Goal: Task Accomplishment & Management: Use online tool/utility

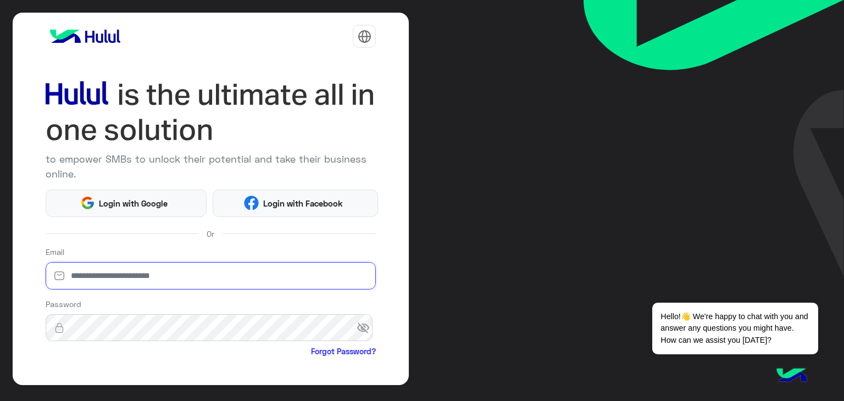
type input "**********"
click at [38, 347] on div "**********" at bounding box center [211, 199] width 397 height 373
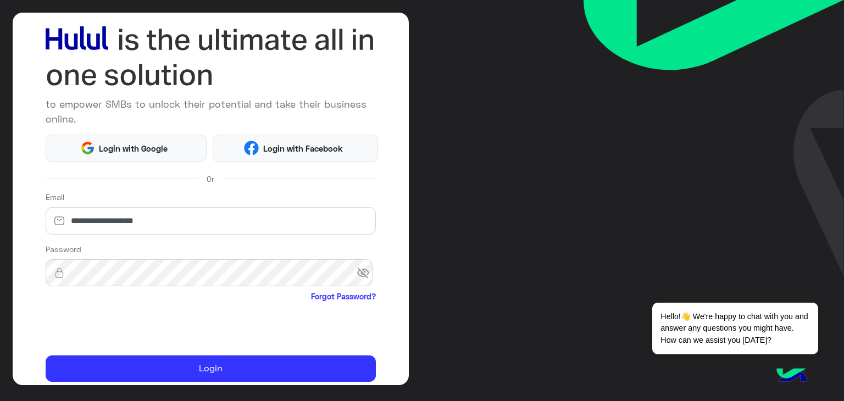
scroll to position [88, 0]
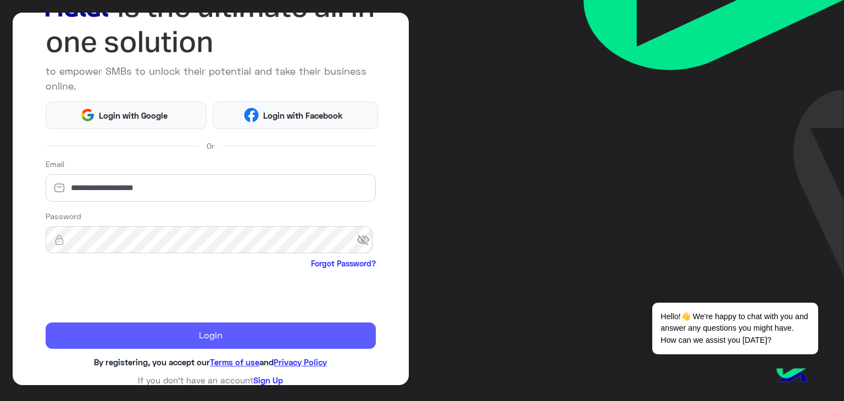
click at [217, 337] on button "Login" at bounding box center [211, 336] width 331 height 26
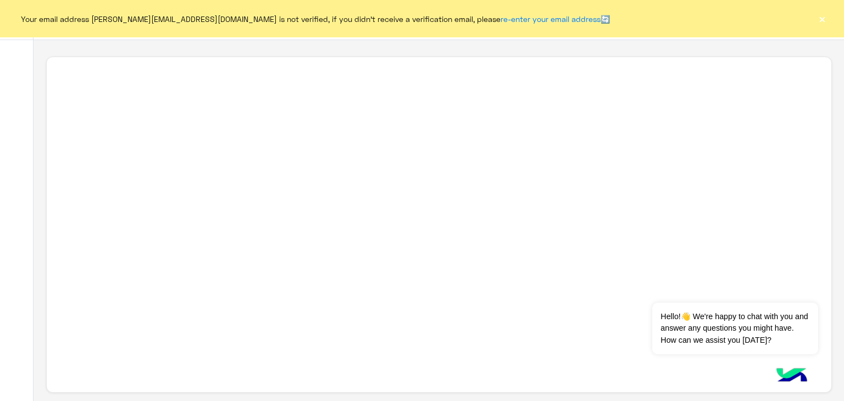
click at [819, 20] on button "×" at bounding box center [822, 18] width 11 height 11
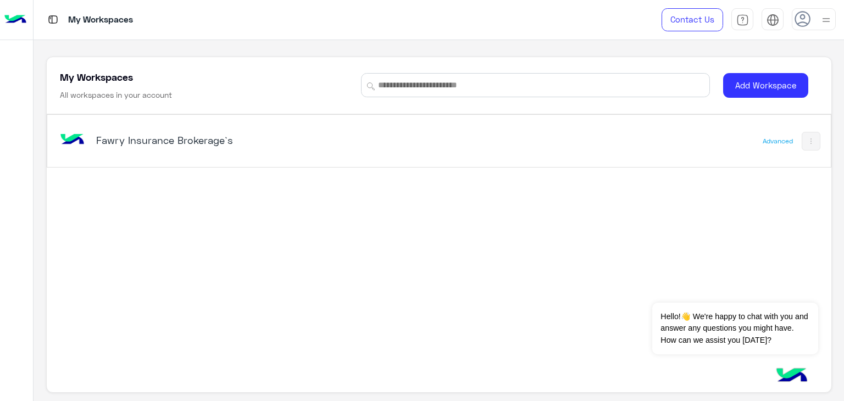
click at [171, 135] on h5 "Fawry Insurance Brokerage`s" at bounding box center [233, 140] width 275 height 13
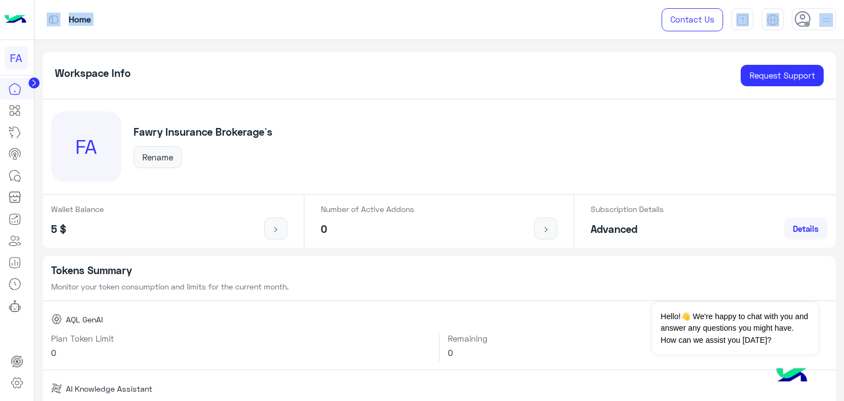
click at [35, 80] on div "FA Home Contact Us Help Center عربي English Workspace Info Request Support FA F…" at bounding box center [422, 200] width 844 height 401
click at [35, 80] on circle at bounding box center [34, 82] width 11 height 11
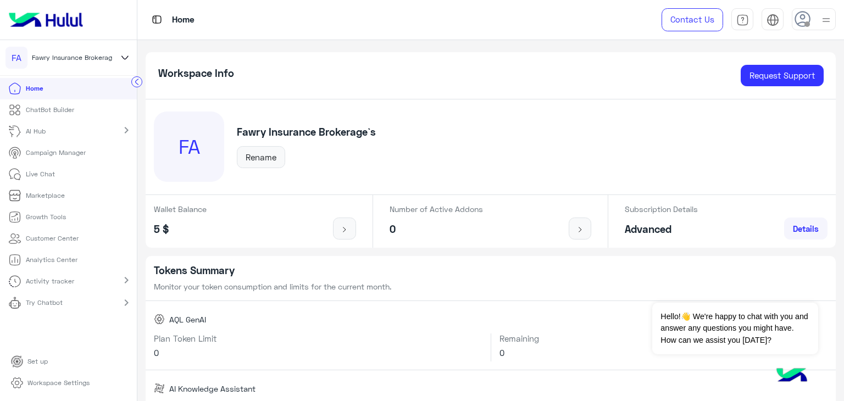
click at [48, 112] on p "ChatBot Builder" at bounding box center [50, 110] width 48 height 10
click at [63, 106] on p "ChatBot Builder" at bounding box center [50, 110] width 48 height 10
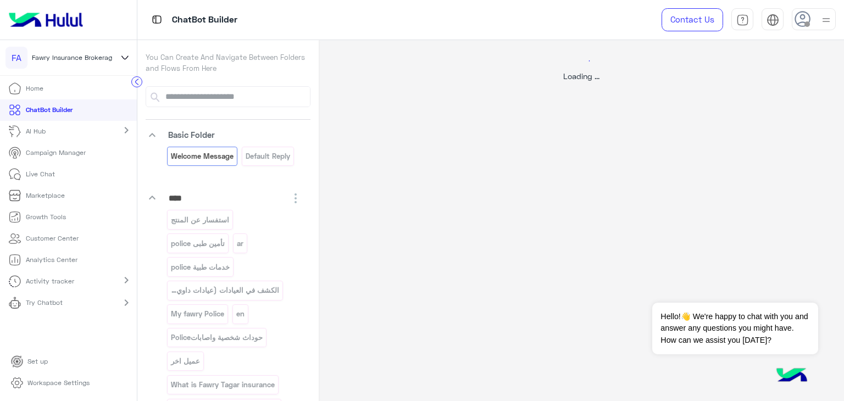
click at [154, 253] on div at bounding box center [422, 200] width 844 height 401
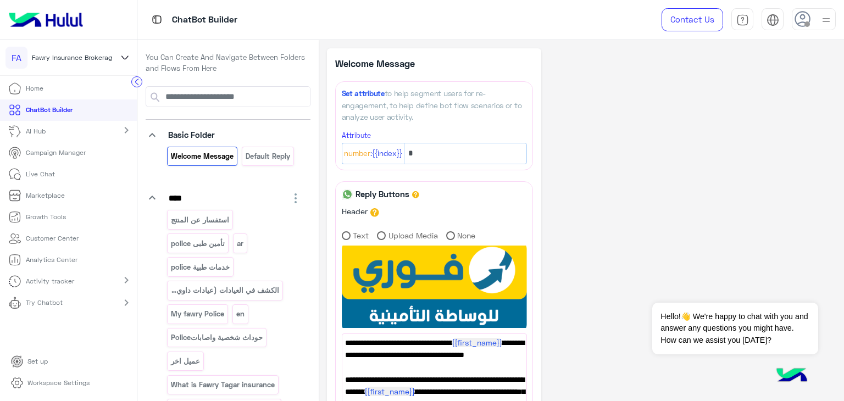
click at [151, 138] on icon "keyboard_arrow_down" at bounding box center [152, 135] width 13 height 13
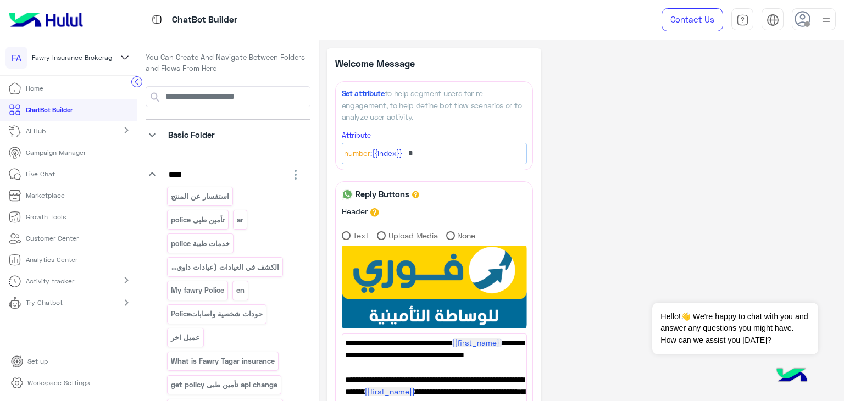
click at [153, 173] on icon "keyboard_arrow_down" at bounding box center [152, 174] width 13 height 13
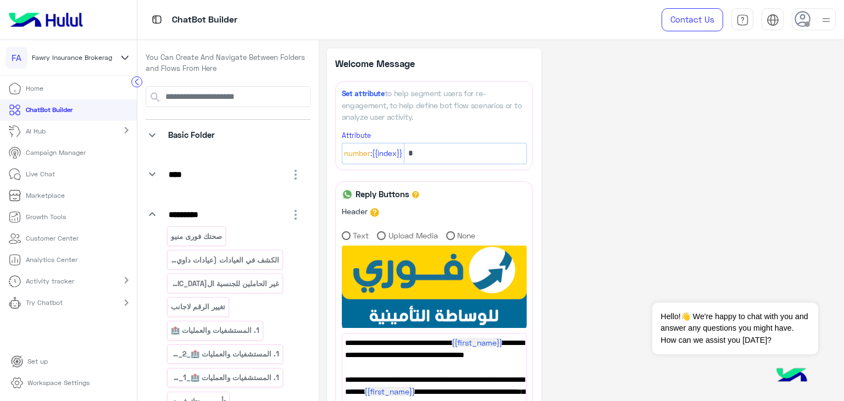
click at [149, 214] on icon "keyboard_arrow_down" at bounding box center [152, 214] width 13 height 13
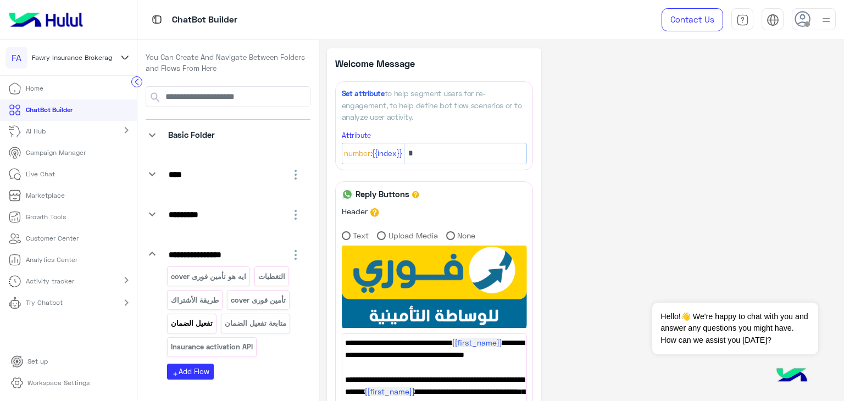
click at [187, 321] on p "تفعيل الضمان" at bounding box center [191, 323] width 43 height 13
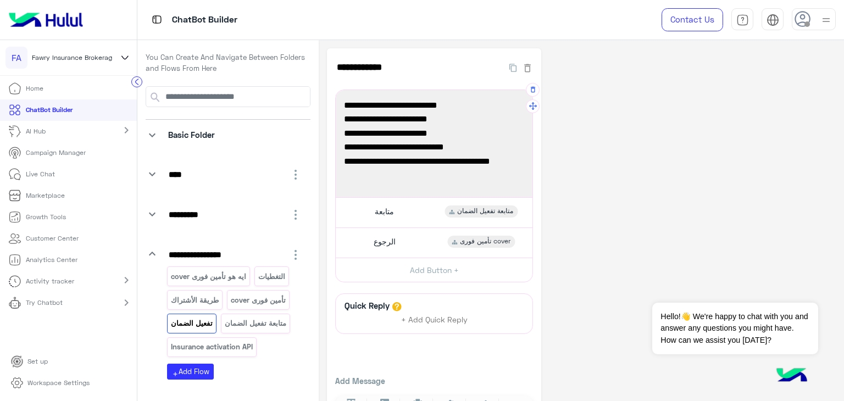
click at [516, 135] on span "2-السيريال الخاص بالهاتف." at bounding box center [434, 133] width 180 height 14
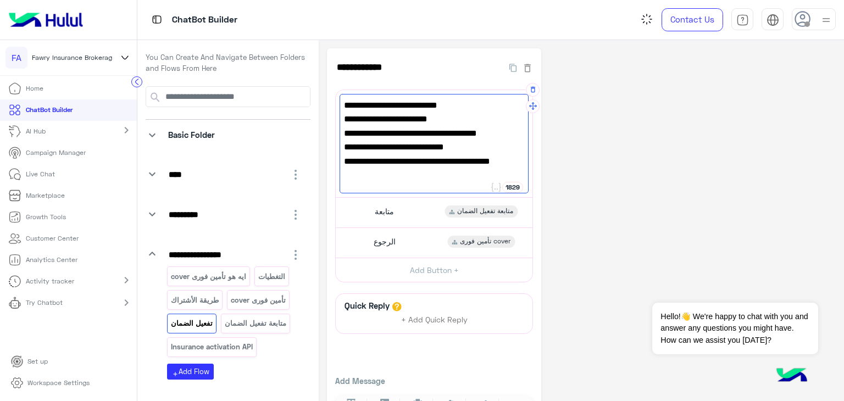
click at [376, 135] on span "2-صورة الفاتورة -السيريال الخاص بالهاتف." at bounding box center [434, 133] width 180 height 14
click at [463, 145] on span "3-رقم البطاقة أو الرقم القومي." at bounding box center [434, 147] width 180 height 14
click at [495, 150] on span "3-رقم البطاقة الرقم القومي." at bounding box center [434, 147] width 180 height 14
click at [477, 119] on span "1-رقم الهاتف (رقم الدفع)." at bounding box center [434, 119] width 180 height 14
type textarea "**********"
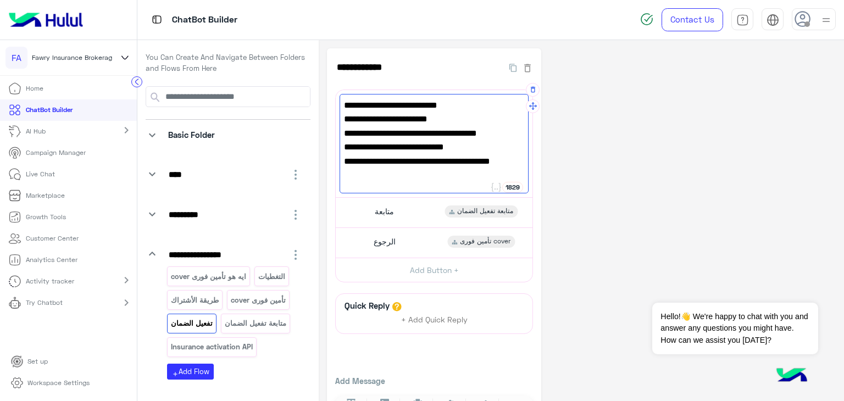
click at [568, 163] on div "**********" at bounding box center [581, 240] width 509 height 384
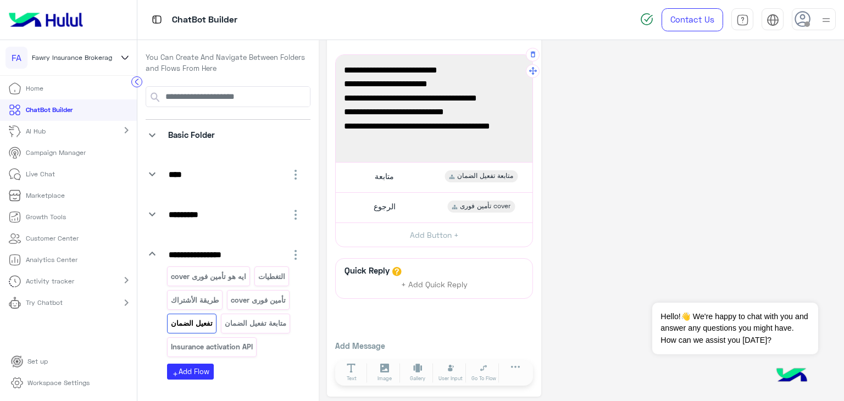
scroll to position [39, 0]
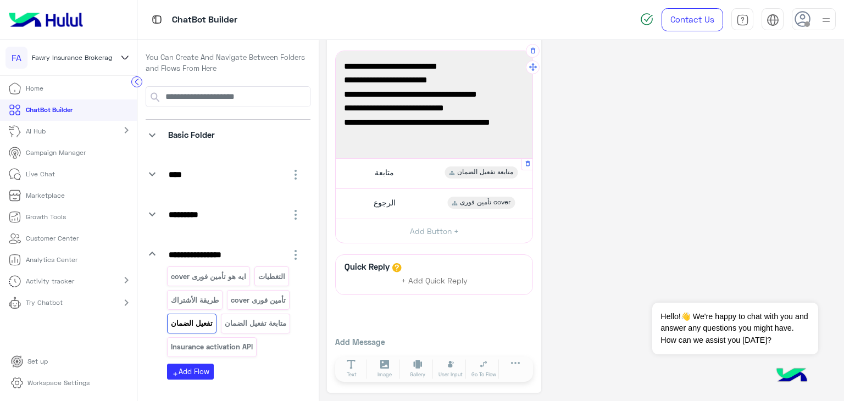
click at [430, 173] on div "متابعة متابعة تفعيل الضمان" at bounding box center [434, 173] width 189 height 21
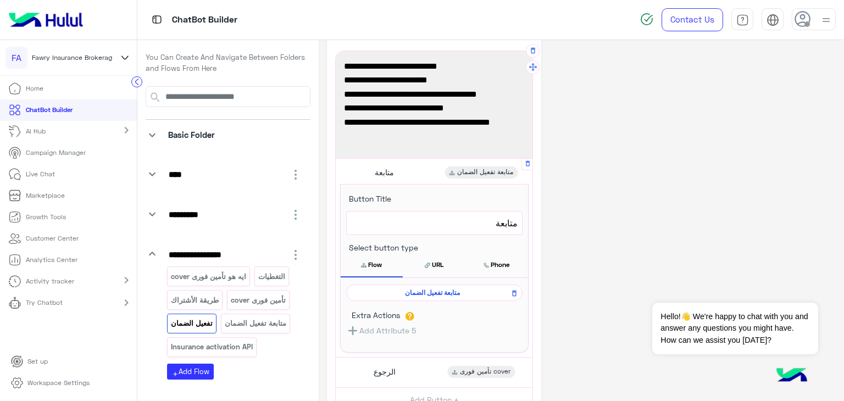
click at [425, 168] on div "متابعة متابعة تفعيل الضمان" at bounding box center [434, 173] width 189 height 21
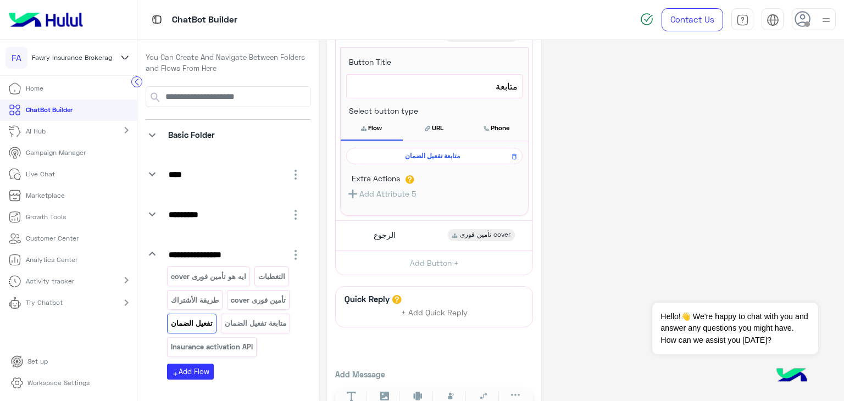
scroll to position [185, 0]
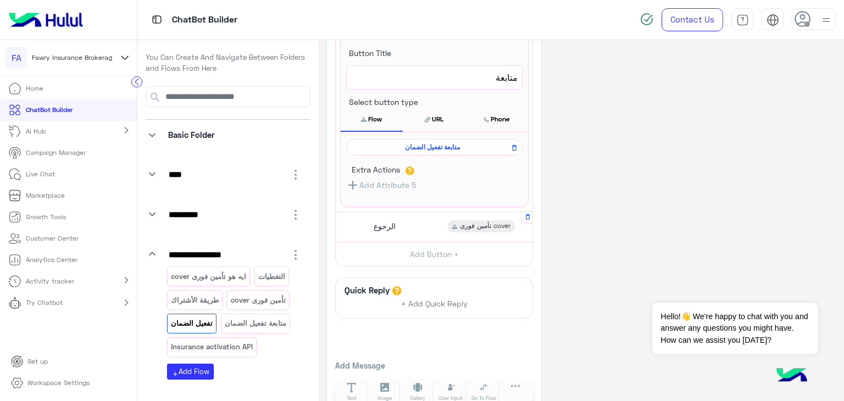
click at [409, 228] on div "الرجوع تأمين فورى cover" at bounding box center [434, 226] width 189 height 21
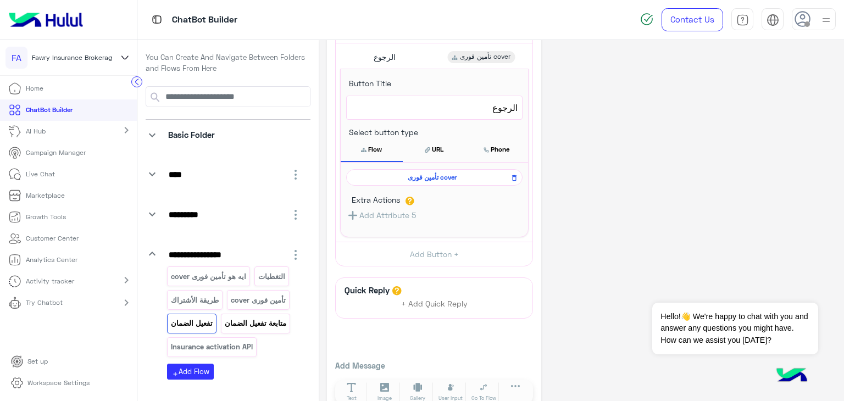
click at [285, 324] on p "متابعة تفعيل الضمان" at bounding box center [255, 323] width 63 height 13
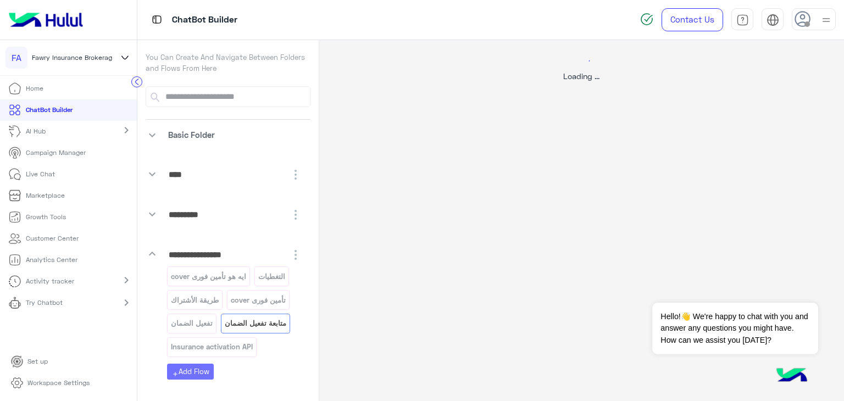
scroll to position [0, 0]
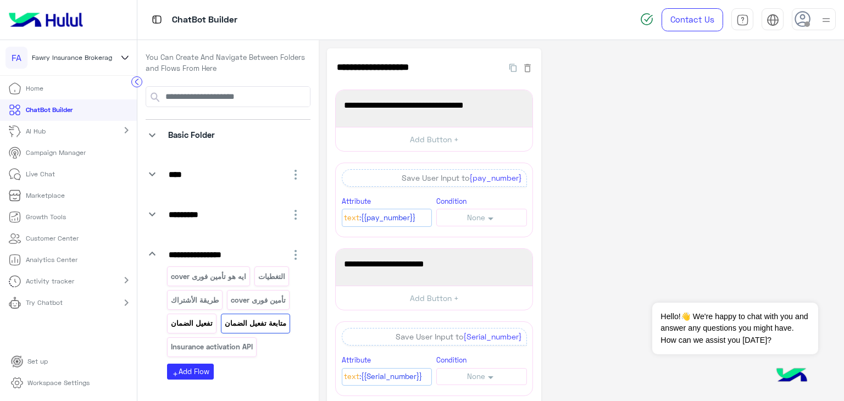
click at [199, 324] on p "تفعيل الضمان" at bounding box center [191, 323] width 43 height 13
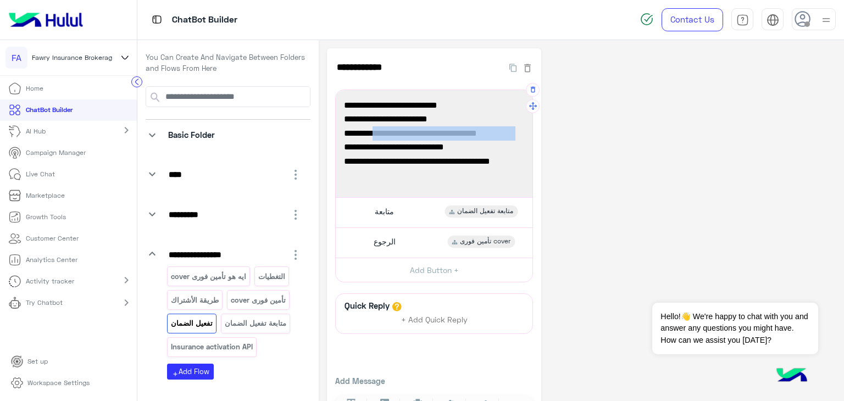
drag, startPoint x: 376, startPoint y: 134, endPoint x: 512, endPoint y: 134, distance: 136.3
click at [512, 134] on span "2-صورة الفاتورة -السيريال الخاص بالجهاز." at bounding box center [434, 133] width 180 height 14
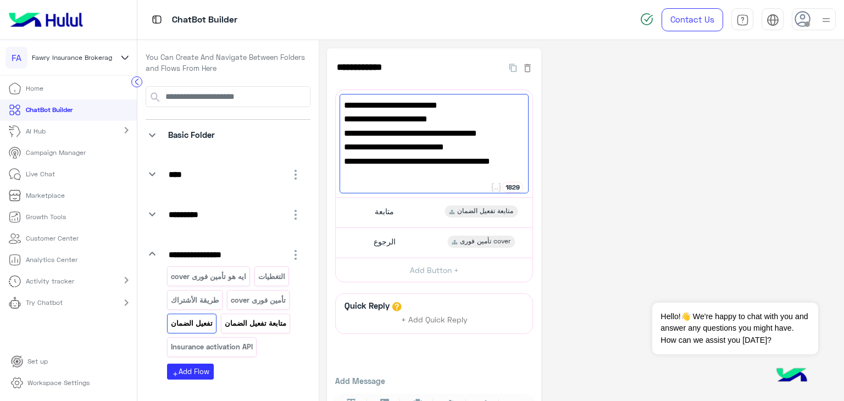
click at [258, 323] on p "متابعة تفعيل الضمان" at bounding box center [255, 323] width 63 height 13
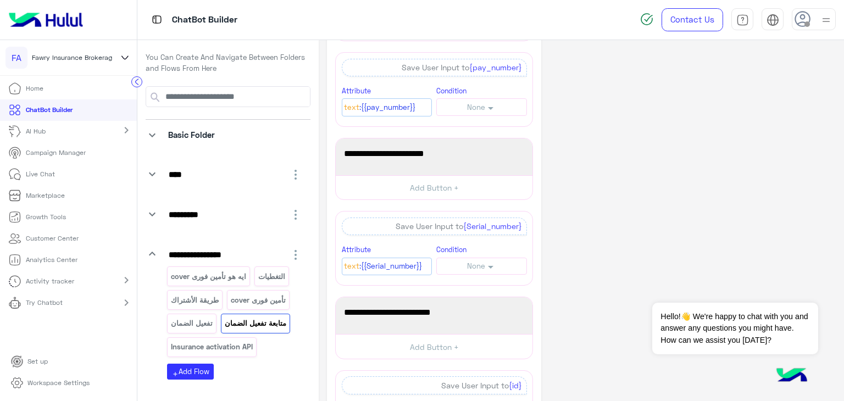
scroll to position [115, 0]
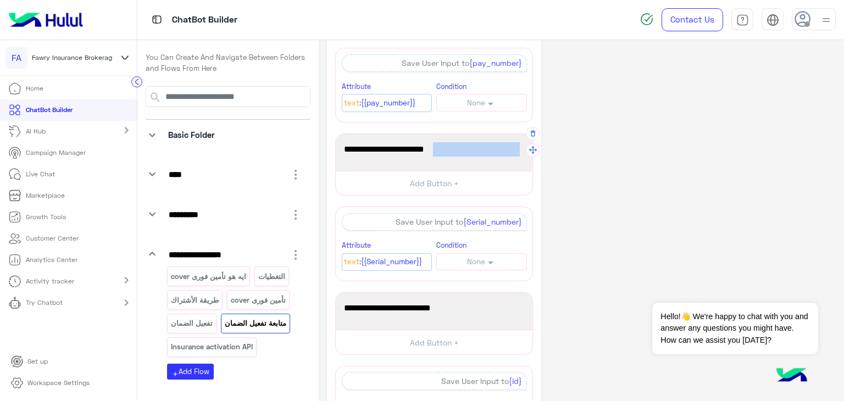
drag, startPoint x: 435, startPoint y: 148, endPoint x: 519, endPoint y: 148, distance: 83.5
click at [519, 148] on span "والسيريال الخاص بالهاتف." at bounding box center [434, 149] width 180 height 14
paste textarea "**********"
click at [466, 147] on span "وصورة الفاتورة -السيريال الخاص بالجهاز." at bounding box center [434, 149] width 180 height 14
click at [462, 148] on span "وصورة الفاتورة -السيريال الخاص بالجهاز." at bounding box center [434, 149] width 180 height 14
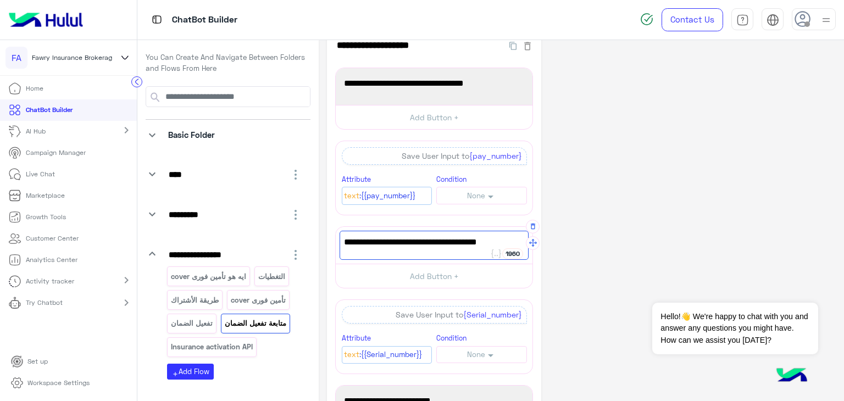
scroll to position [0, 0]
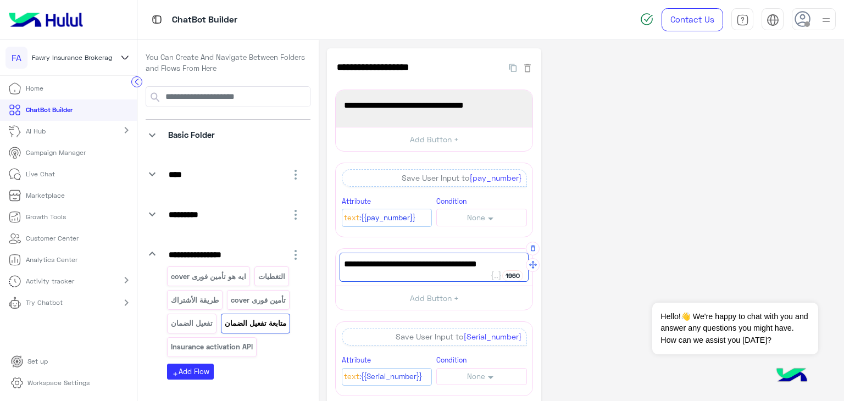
type textarea "**********"
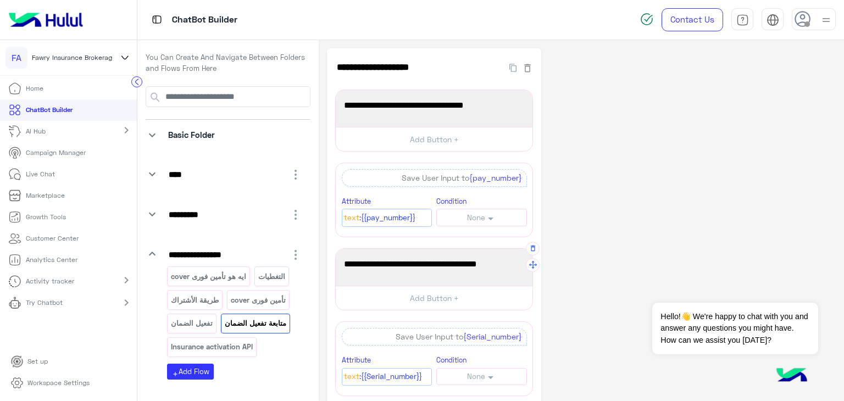
click at [146, 213] on icon "keyboard_arrow_down" at bounding box center [152, 214] width 13 height 13
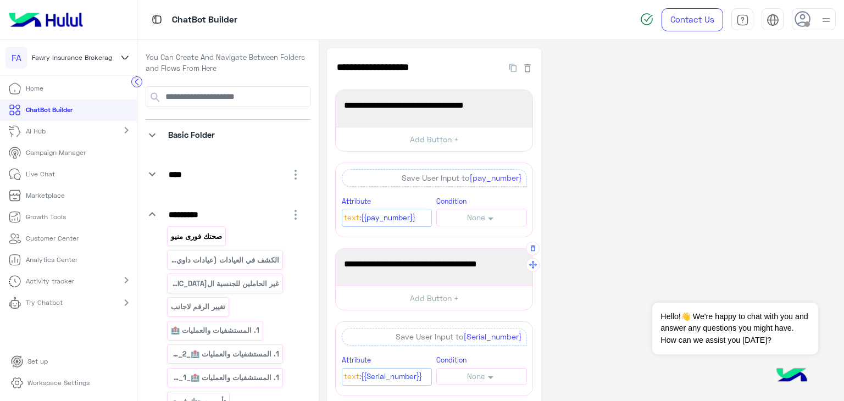
click at [187, 234] on p "صحتك فورى منيو" at bounding box center [196, 236] width 53 height 13
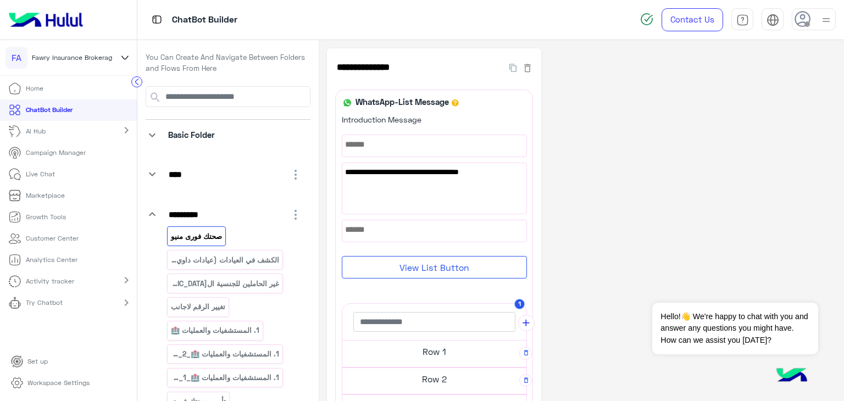
click at [147, 216] on icon "keyboard_arrow_down" at bounding box center [152, 214] width 13 height 13
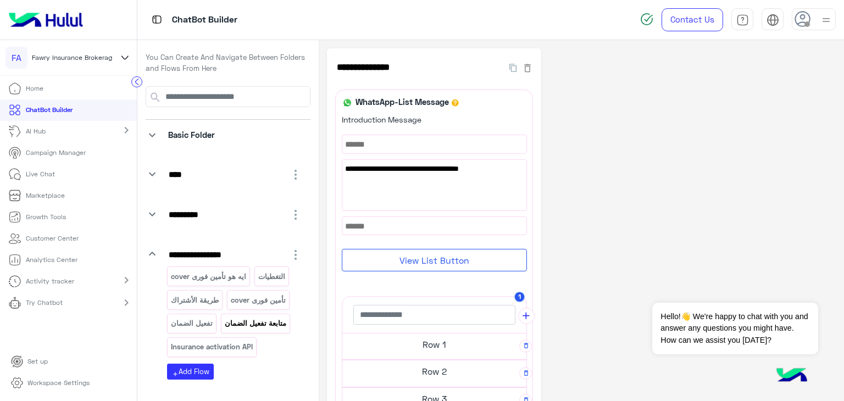
click at [234, 320] on p "متابعة تفعيل الضمان" at bounding box center [255, 323] width 63 height 13
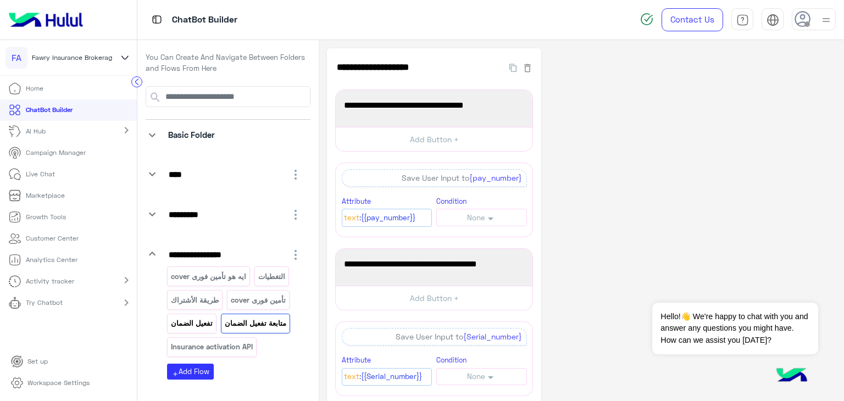
click at [202, 317] on p "تفعيل الضمان" at bounding box center [191, 323] width 43 height 13
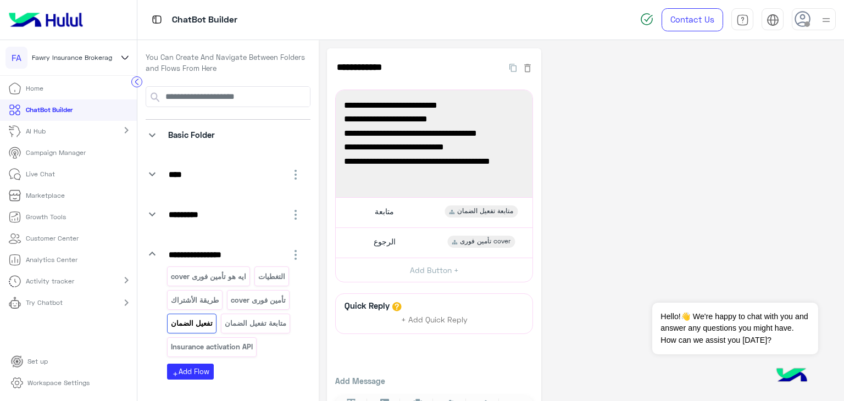
click at [50, 175] on p "Live Chat" at bounding box center [40, 174] width 29 height 10
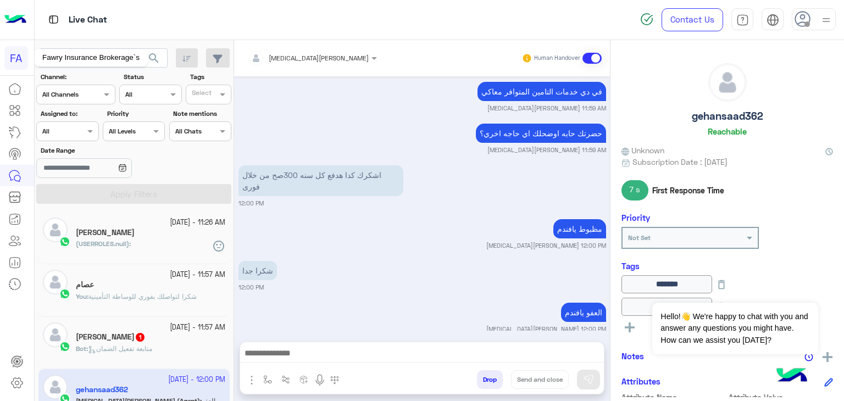
scroll to position [1582, 0]
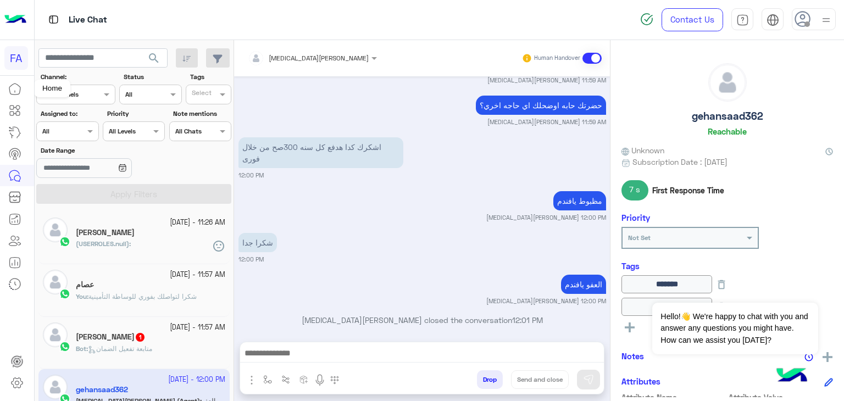
click at [14, 91] on icon at bounding box center [14, 88] width 13 height 13
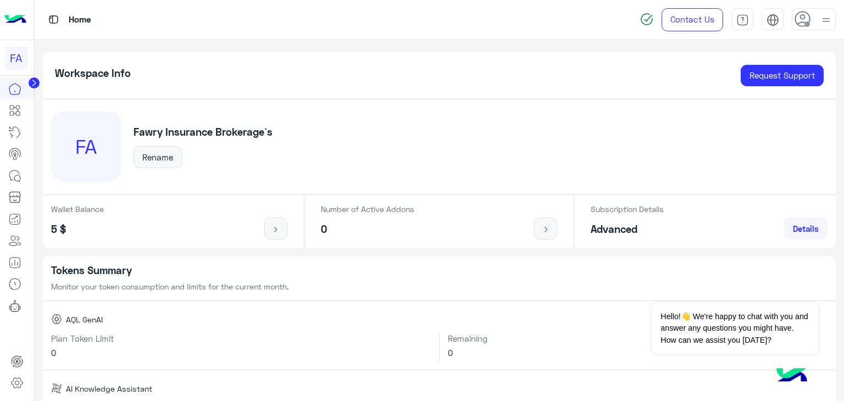
click at [31, 80] on circle at bounding box center [34, 82] width 11 height 11
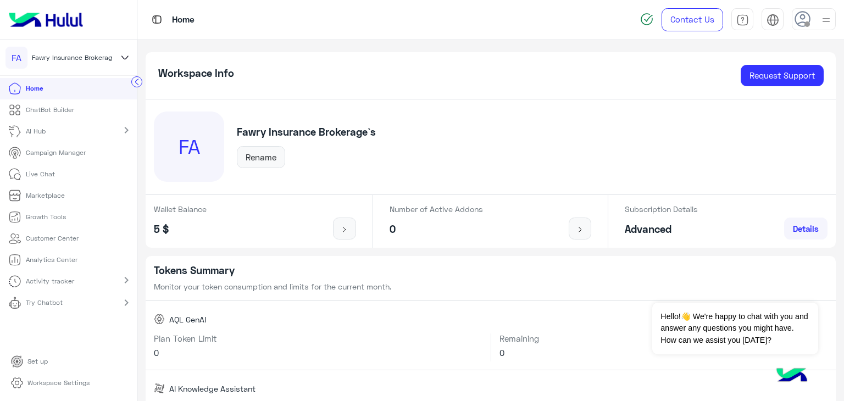
click at [54, 107] on p "ChatBot Builder" at bounding box center [50, 110] width 48 height 10
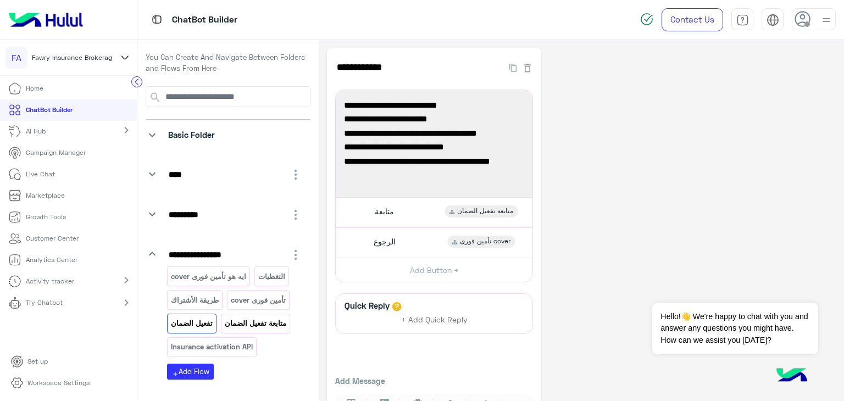
click at [258, 323] on p "متابعة تفعيل الضمان" at bounding box center [255, 323] width 63 height 13
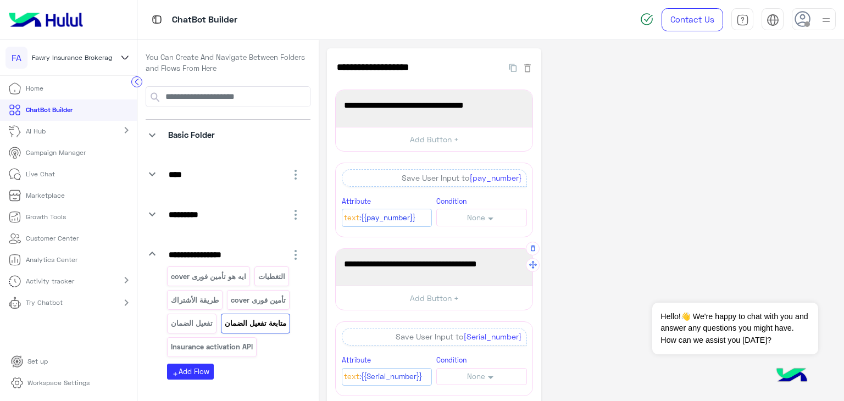
click at [521, 264] on span "وصورة الفاتورة / السيريال الخاص بالجهاز." at bounding box center [434, 264] width 180 height 14
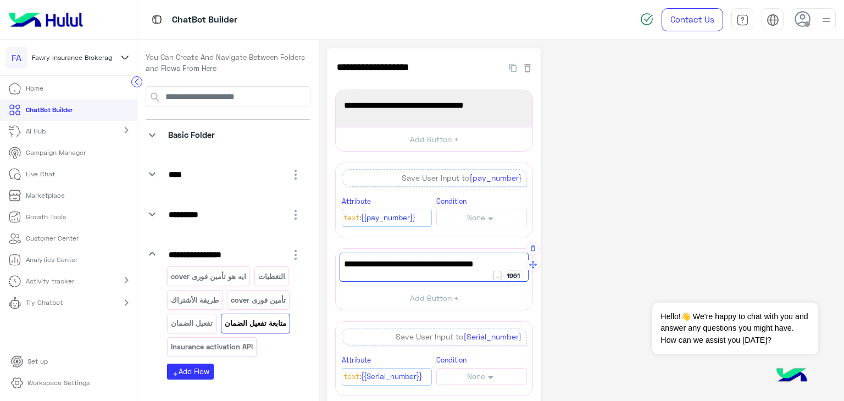
type textarea "**********"
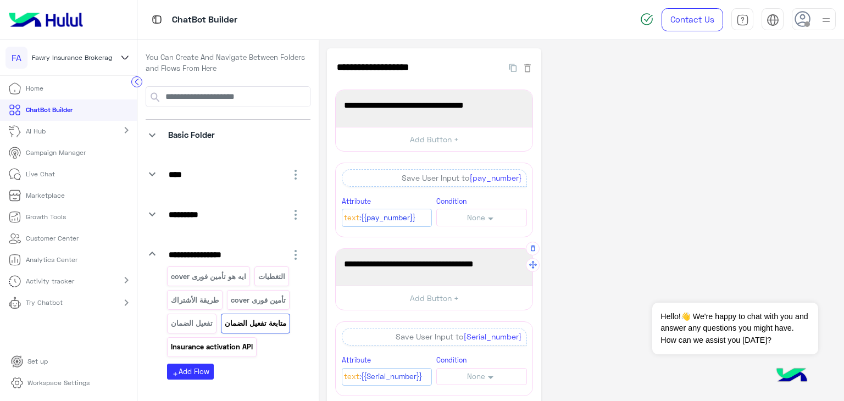
click at [209, 342] on p "Insurance activation API" at bounding box center [212, 347] width 84 height 13
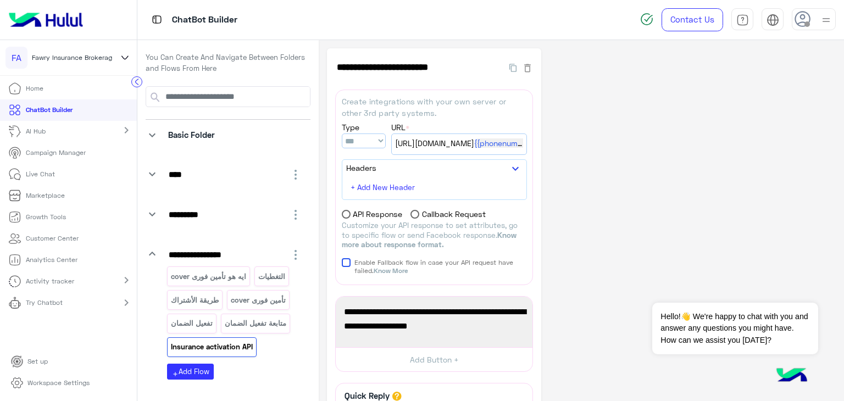
click at [151, 254] on icon "keyboard_arrow_down" at bounding box center [152, 253] width 13 height 13
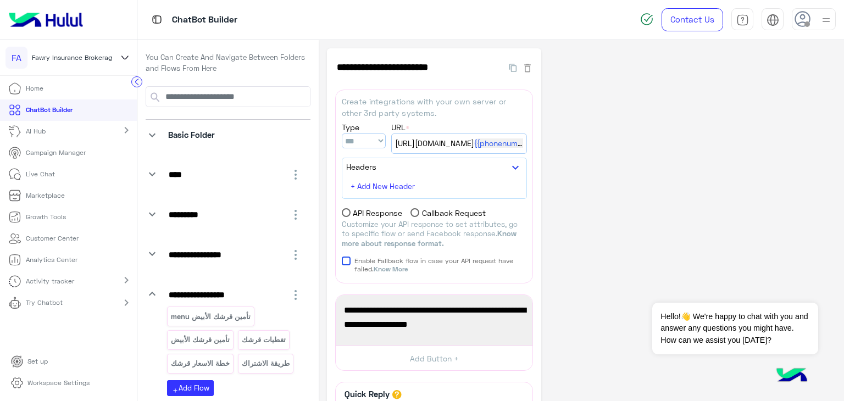
click at [149, 293] on icon "keyboard_arrow_down" at bounding box center [152, 293] width 13 height 13
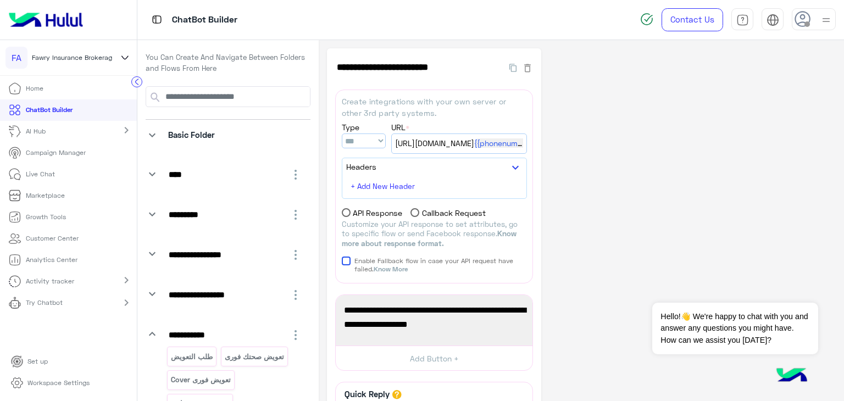
click at [154, 334] on icon "keyboard_arrow_down" at bounding box center [152, 334] width 13 height 13
